Goal: Complete application form: Complete application form

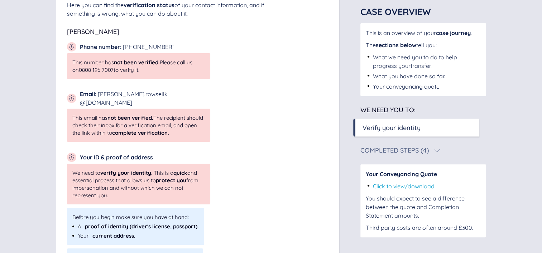
scroll to position [121, 0]
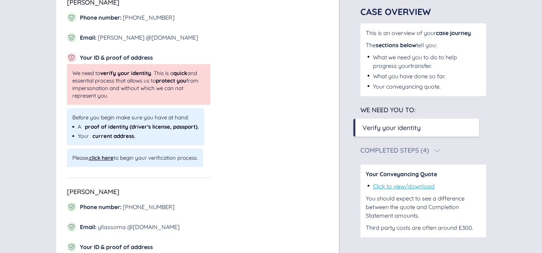
scroll to position [525, 0]
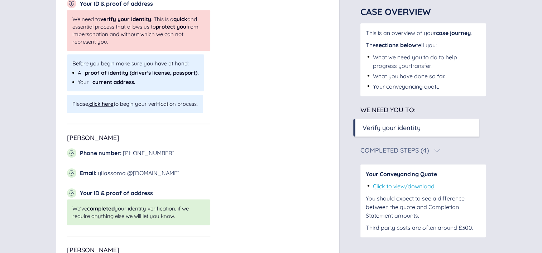
scroll to position [578, 0]
click at [102, 100] on div "click here" at bounding box center [101, 103] width 24 height 7
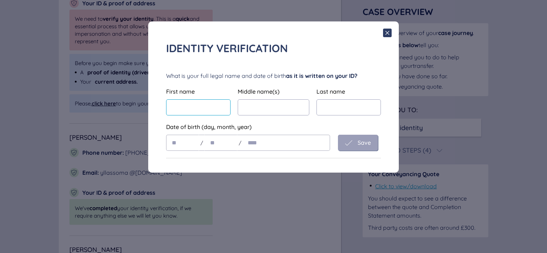
click at [194, 108] on input "text" at bounding box center [198, 107] width 64 height 16
click at [388, 33] on icon at bounding box center [387, 33] width 9 height 9
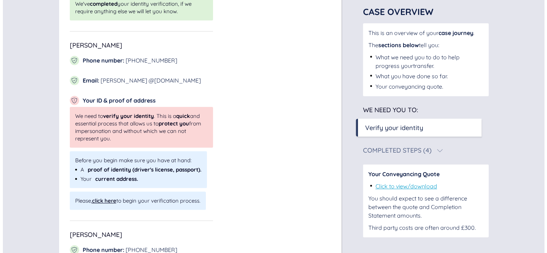
scroll to position [480, 0]
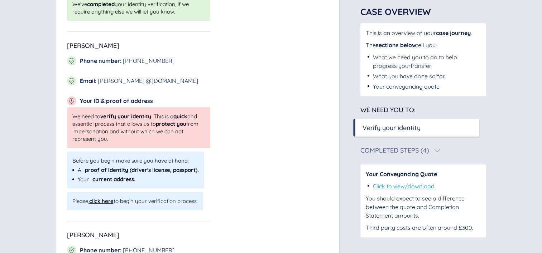
click at [99, 198] on div "click here" at bounding box center [101, 201] width 24 height 7
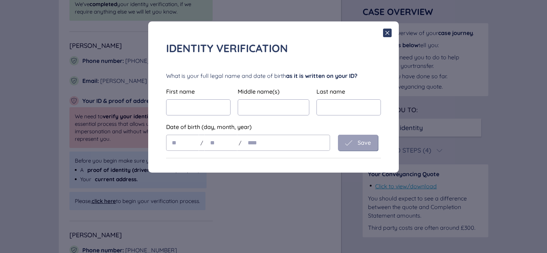
click at [199, 116] on div "What is your full legal name and date of birth as it is written on your ID? Fir…" at bounding box center [273, 111] width 215 height 79
click at [189, 112] on input "text" at bounding box center [198, 107] width 64 height 16
type input "*****"
click at [259, 102] on input "text" at bounding box center [274, 107] width 72 height 16
type input "******"
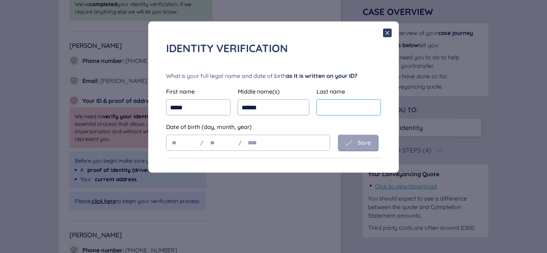
click at [353, 105] on input "text" at bounding box center [348, 107] width 64 height 16
type input "****"
click at [183, 140] on input "text" at bounding box center [182, 143] width 33 height 16
type input "**"
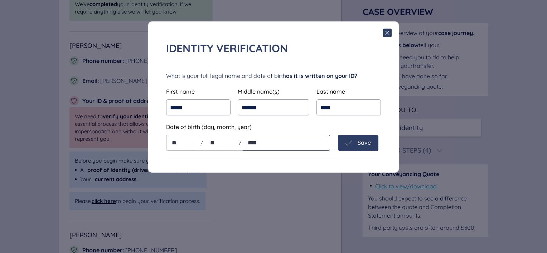
type input "****"
click at [364, 145] on span "Save" at bounding box center [364, 143] width 13 height 6
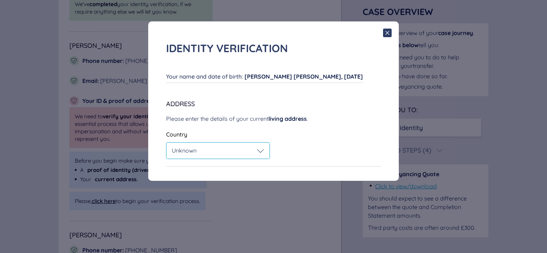
click at [238, 147] on div "Unknown" at bounding box center [217, 151] width 103 height 16
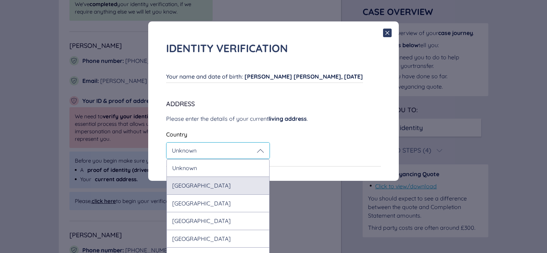
click at [211, 186] on div "[GEOGRAPHIC_DATA]" at bounding box center [217, 186] width 103 height 18
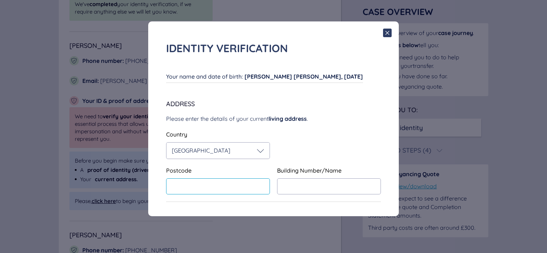
click at [211, 183] on input "text" at bounding box center [218, 187] width 104 height 16
type input "********"
click at [307, 181] on input "text" at bounding box center [329, 187] width 104 height 16
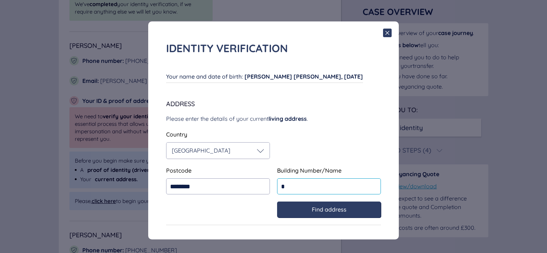
type input "*"
click at [327, 214] on div "Find address" at bounding box center [329, 210] width 104 height 16
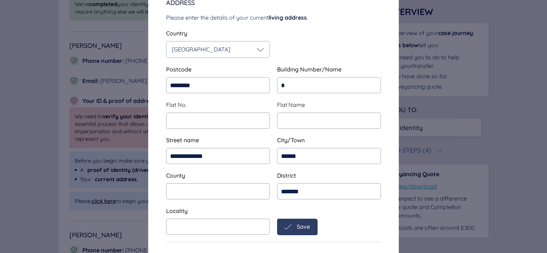
scroll to position [109, 0]
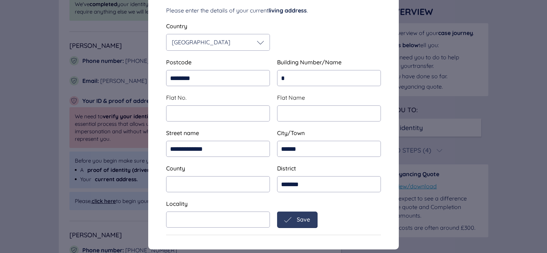
click at [292, 218] on div "Save" at bounding box center [297, 220] width 26 height 7
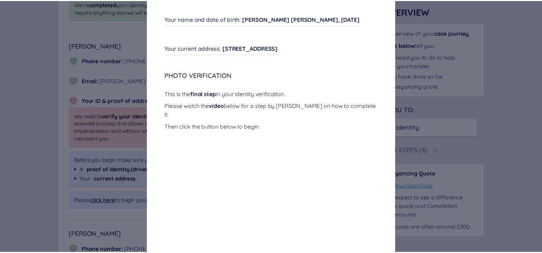
scroll to position [0, 0]
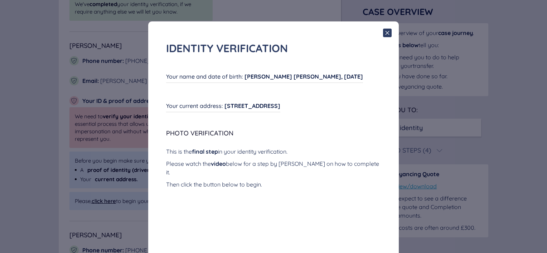
click at [386, 37] on div "Identity verification Your name and date of birth : [PERSON_NAME] [PERSON_NAME]…" at bounding box center [273, 213] width 251 height 385
click at [383, 33] on icon at bounding box center [387, 33] width 9 height 9
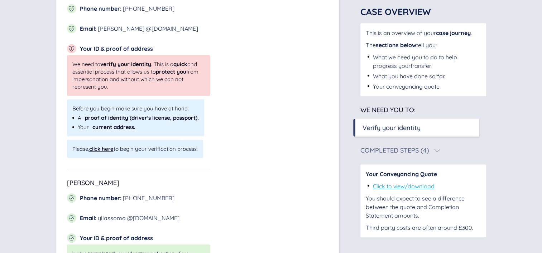
scroll to position [533, 0]
click at [99, 145] on div "click here" at bounding box center [101, 148] width 24 height 7
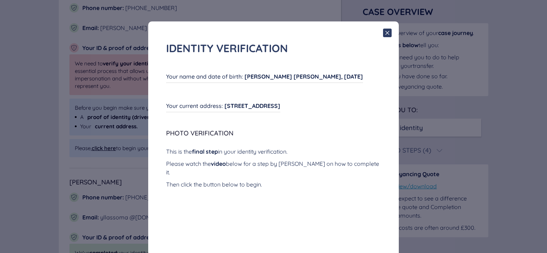
click at [383, 31] on icon at bounding box center [387, 33] width 9 height 9
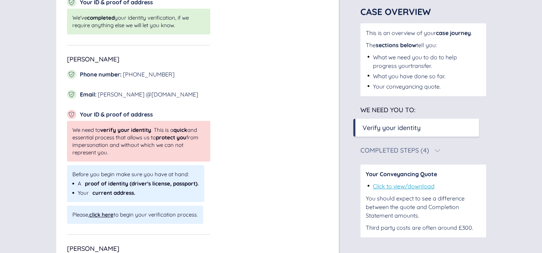
scroll to position [467, 0]
